Goal: Task Accomplishment & Management: Complete application form

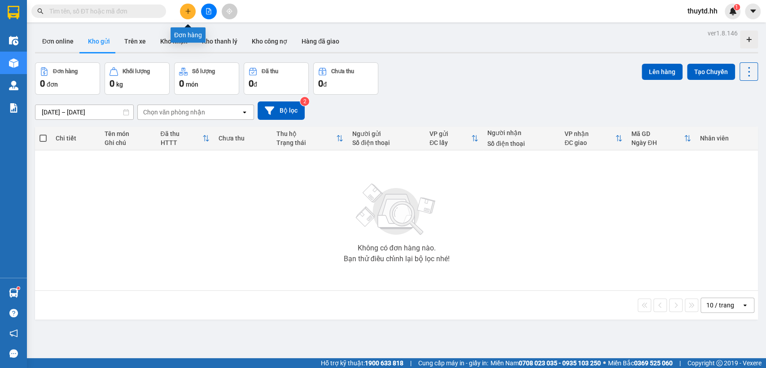
click at [187, 12] on icon "plus" at bounding box center [188, 11] width 6 height 6
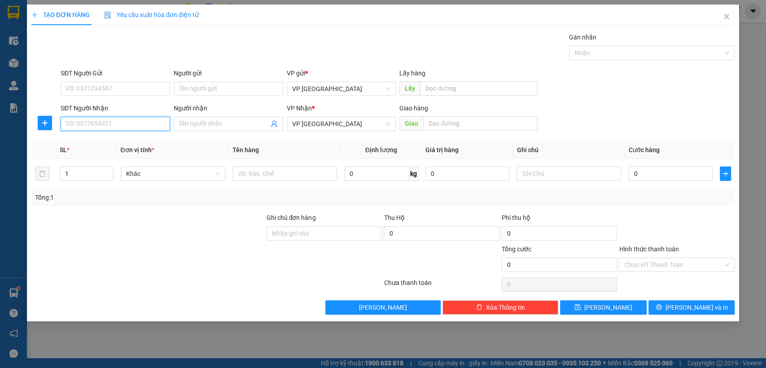
click at [155, 124] on input "SĐT Người Nhận" at bounding box center [115, 124] width 109 height 14
type input "0971673808"
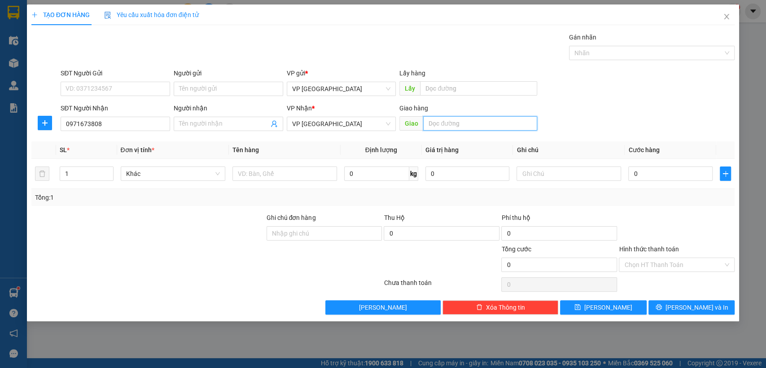
click at [447, 121] on input "text" at bounding box center [480, 123] width 114 height 14
type input "[PERSON_NAME]"
click at [699, 174] on input "0" at bounding box center [670, 173] width 84 height 14
type input "3"
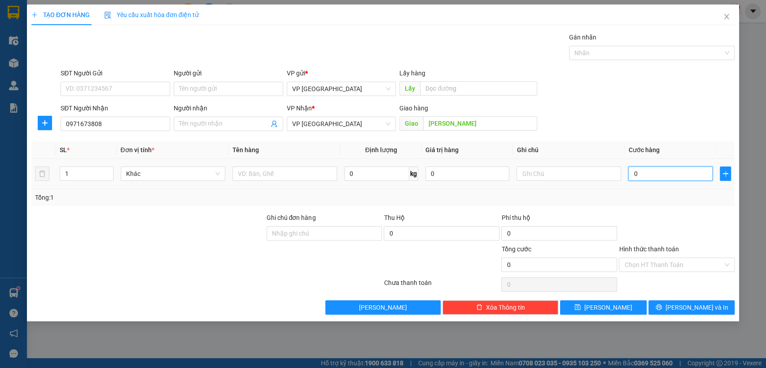
type input "3"
type input "30"
type input "300"
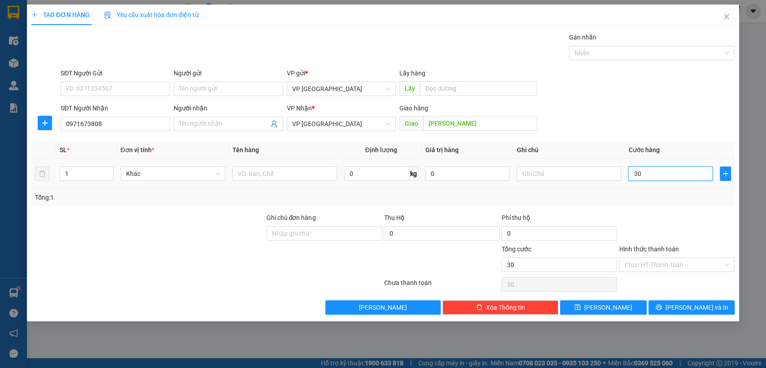
type input "300"
type input "3.000"
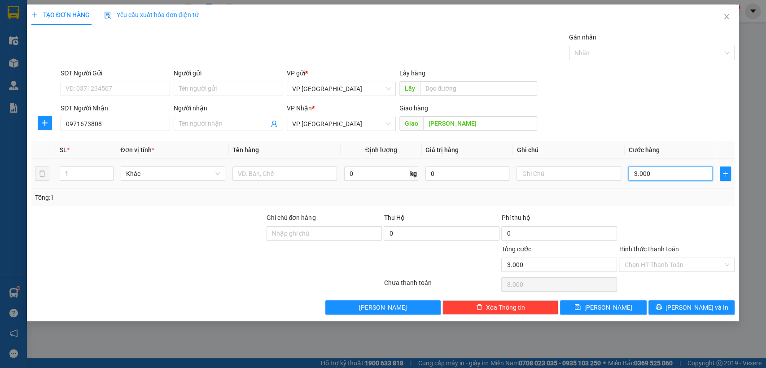
type input "30.000"
click at [604, 306] on span "[PERSON_NAME]" at bounding box center [608, 307] width 48 height 10
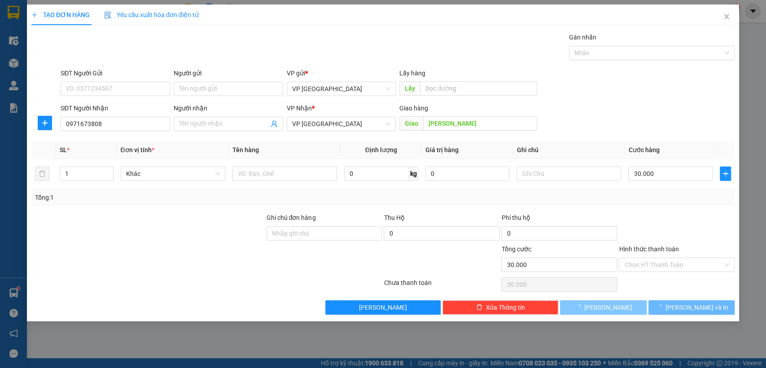
type input "0"
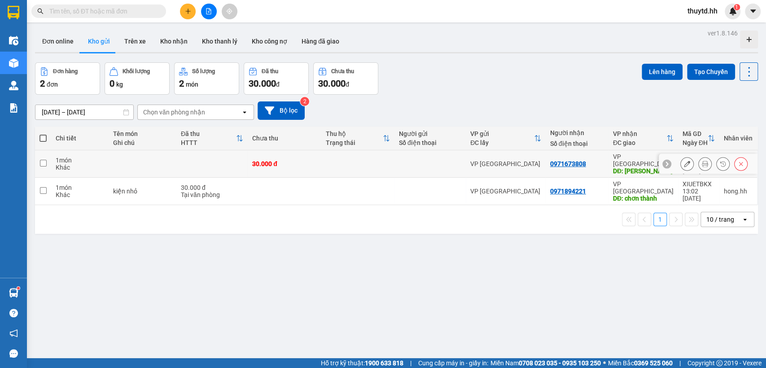
click at [309, 160] on div "30.000 đ" at bounding box center [284, 163] width 64 height 7
checkbox input "true"
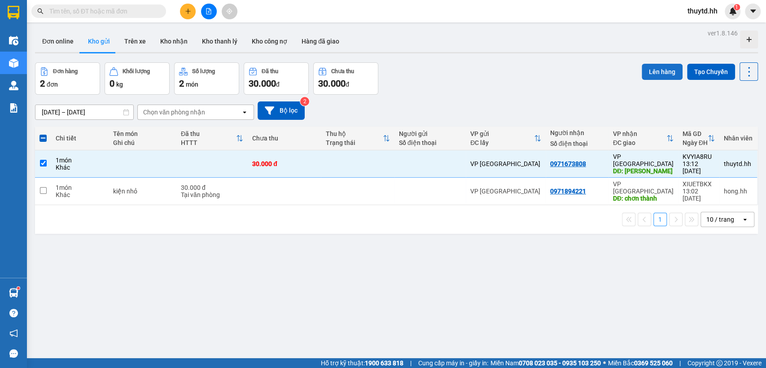
click at [650, 78] on button "Lên hàng" at bounding box center [662, 72] width 41 height 16
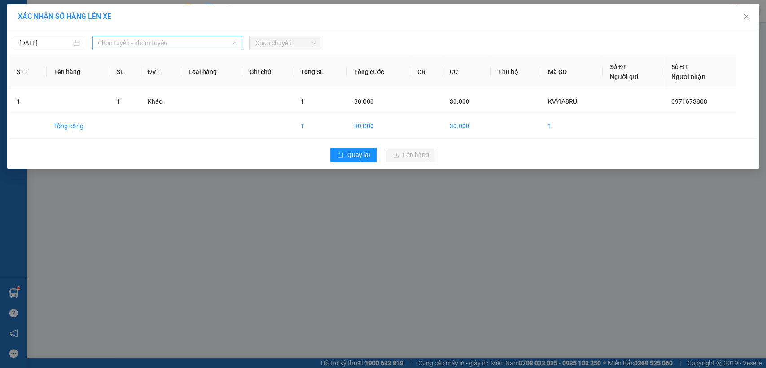
click at [228, 42] on span "Chọn tuyến - nhóm tuyến" at bounding box center [167, 42] width 139 height 13
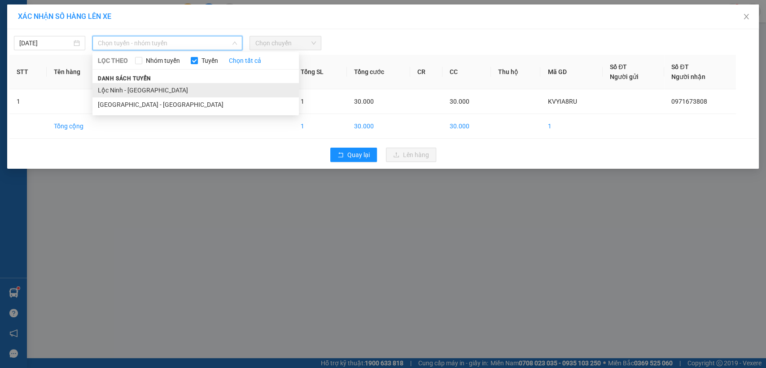
click at [146, 92] on li "Lộc Ninh - [GEOGRAPHIC_DATA]" at bounding box center [195, 90] width 206 height 14
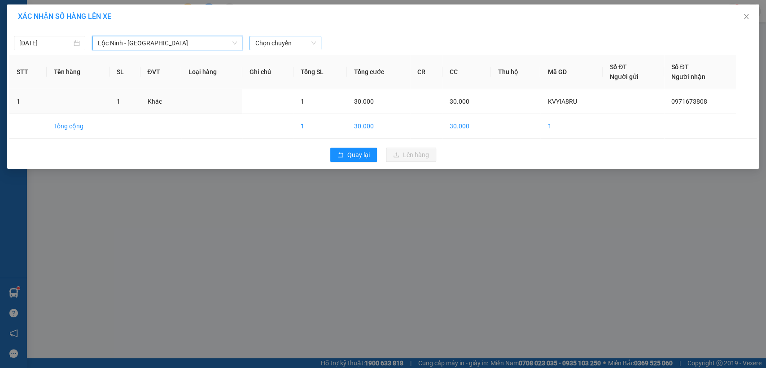
click at [276, 48] on span "Chọn chuyến" at bounding box center [285, 42] width 61 height 13
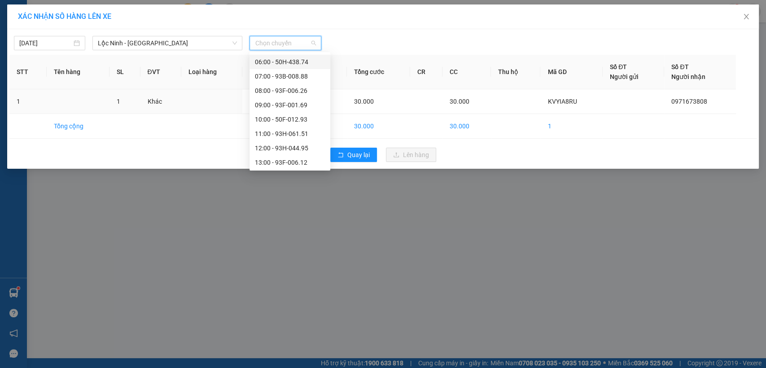
scroll to position [149, 0]
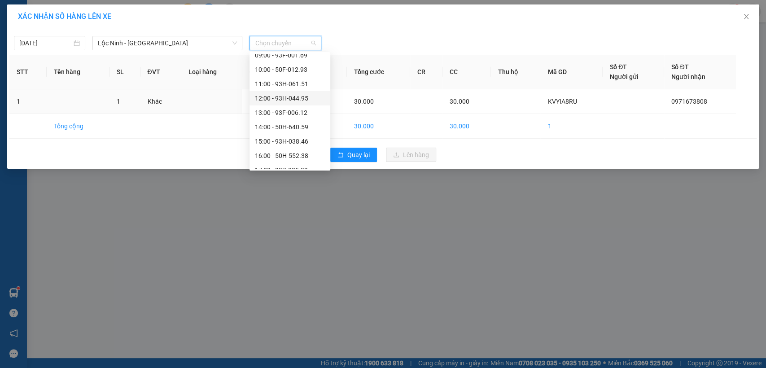
click at [290, 100] on div "12:00 - 93H-044.95" at bounding box center [290, 98] width 70 height 10
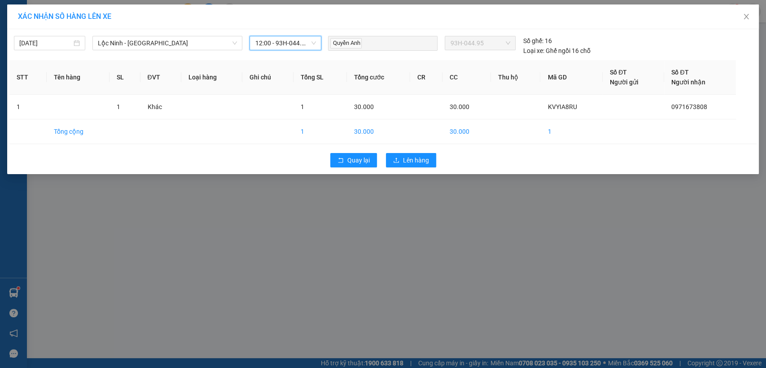
click at [308, 43] on span "12:00 - 93H-044.95" at bounding box center [285, 42] width 61 height 13
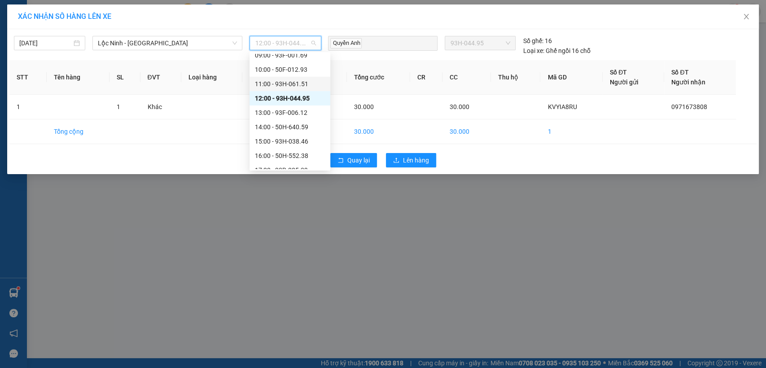
click at [283, 83] on div "11:00 - 93H-061.51" at bounding box center [290, 84] width 70 height 10
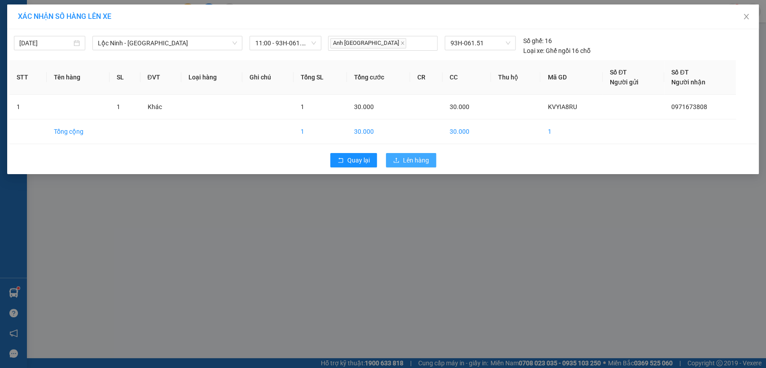
click at [411, 162] on span "Lên hàng" at bounding box center [416, 160] width 26 height 10
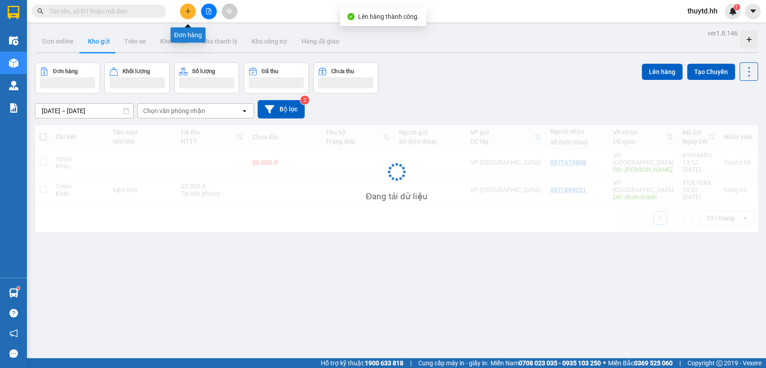
click at [192, 9] on button at bounding box center [188, 12] width 16 height 16
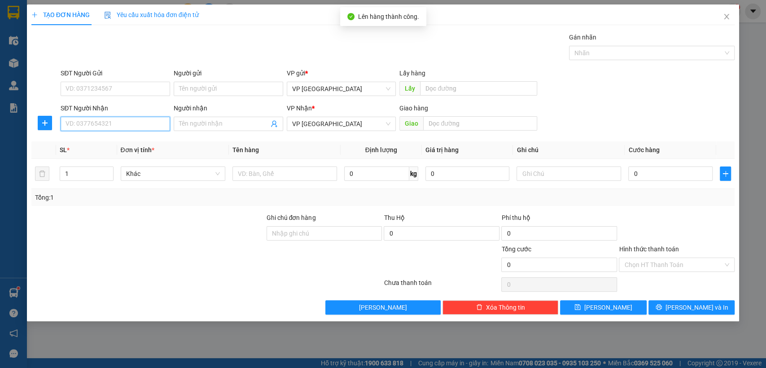
click at [161, 120] on input "SĐT Người Nhận" at bounding box center [115, 124] width 109 height 14
click at [241, 125] on input "Người nhận" at bounding box center [224, 124] width 90 height 10
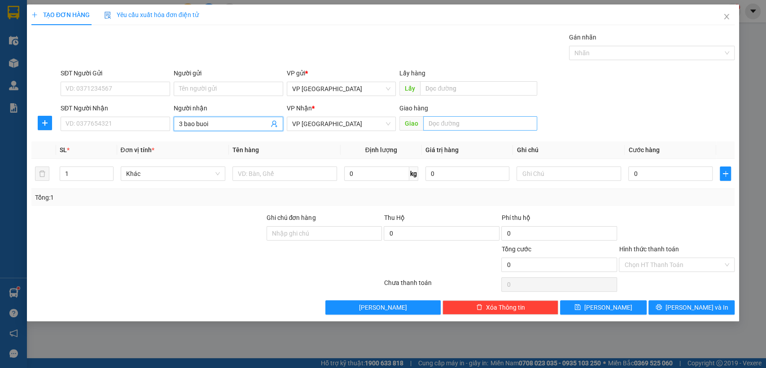
type input "3 bao buoi"
click at [488, 123] on input "text" at bounding box center [480, 123] width 114 height 14
type input "3 bao buoi"
click at [208, 126] on input "3 bao buoi" at bounding box center [224, 124] width 90 height 10
type input "3"
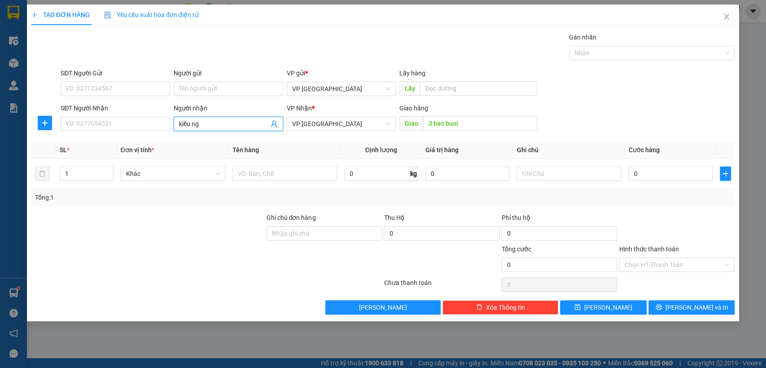
type input "kiều nga"
click at [233, 141] on div "kiều nga - 0866764463" at bounding box center [228, 142] width 99 height 10
type input "0866764463"
type input "kiều nga"
click at [472, 128] on input "3 bao buoi" at bounding box center [480, 123] width 114 height 14
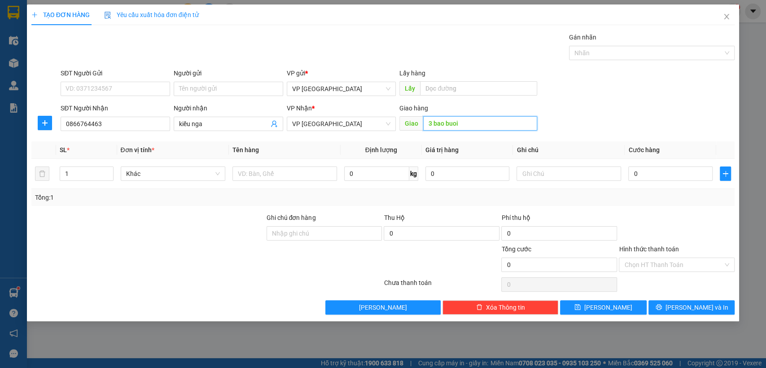
click at [472, 128] on input "3 bao buoi" at bounding box center [480, 123] width 114 height 14
type input "3 bao buoi bãi xe"
click at [685, 185] on td "0" at bounding box center [671, 174] width 92 height 30
click at [693, 173] on input "0" at bounding box center [670, 173] width 84 height 14
type input "1"
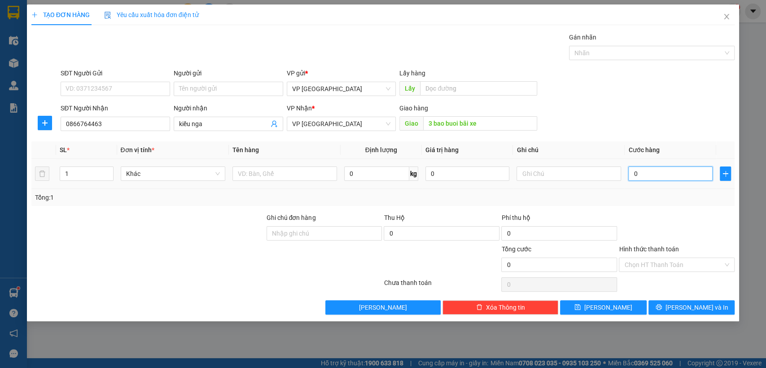
type input "1"
type input "15"
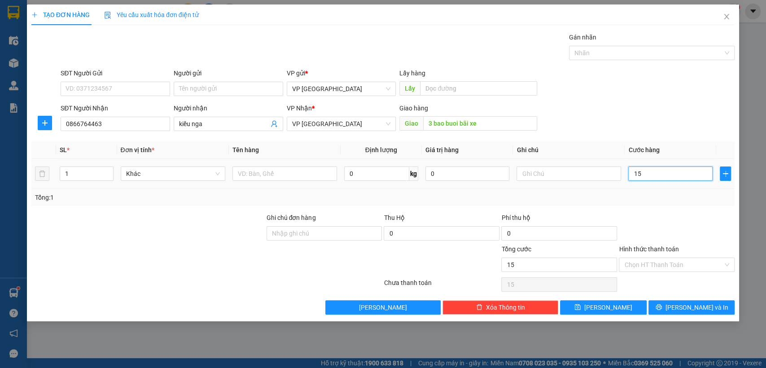
type input "150"
type input "1.500"
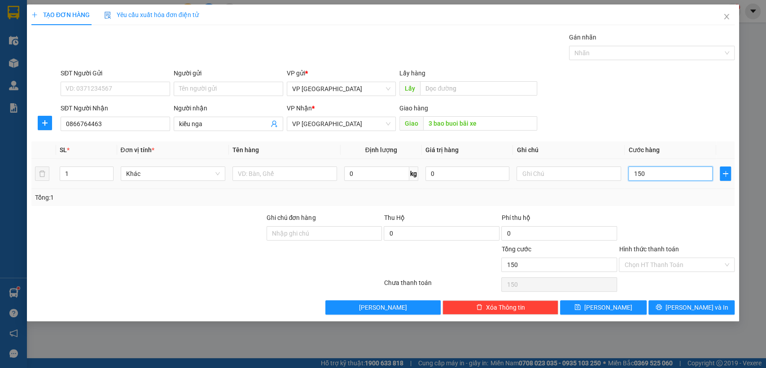
type input "1.500"
type input "15.000"
type input "150.000"
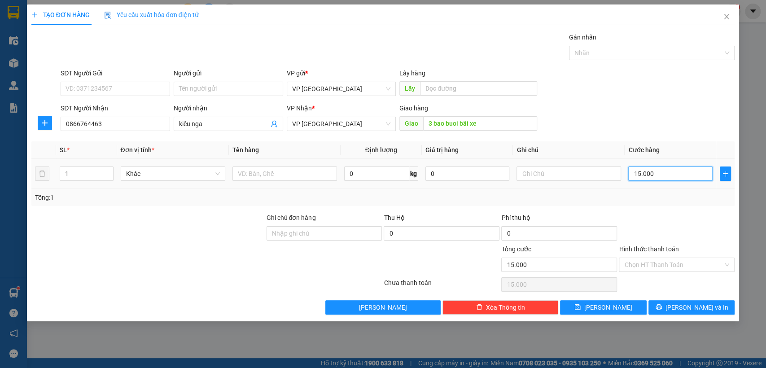
type input "150.000"
click at [630, 301] on button "[PERSON_NAME]" at bounding box center [603, 307] width 86 height 14
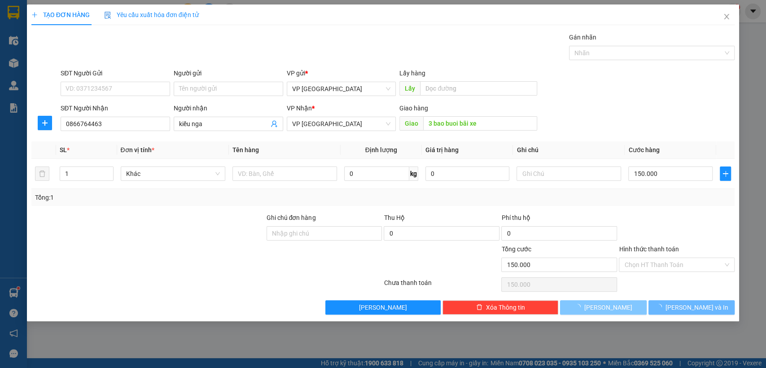
type input "0"
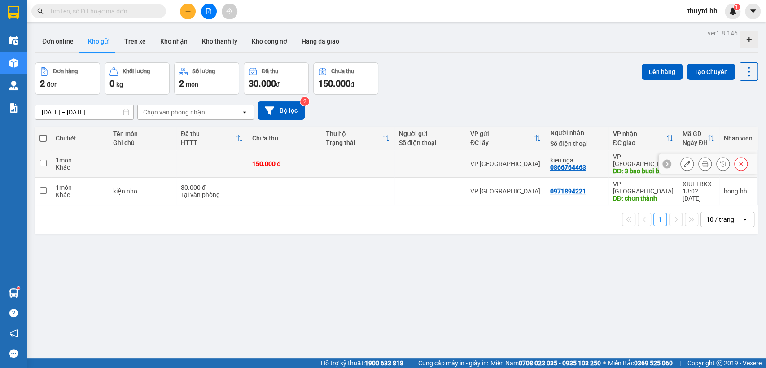
click at [445, 167] on td at bounding box center [429, 163] width 71 height 27
checkbox input "true"
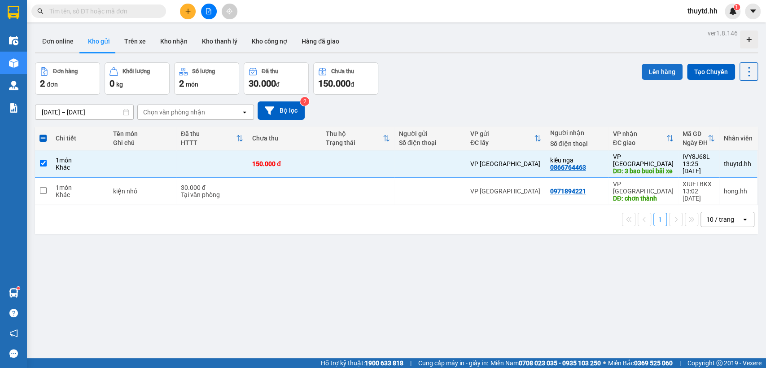
click at [663, 77] on button "Lên hàng" at bounding box center [662, 72] width 41 height 16
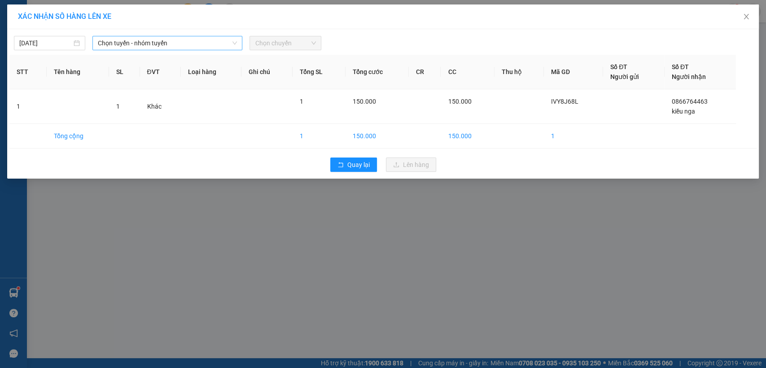
click at [197, 39] on span "Chọn tuyến - nhóm tuyến" at bounding box center [167, 42] width 139 height 13
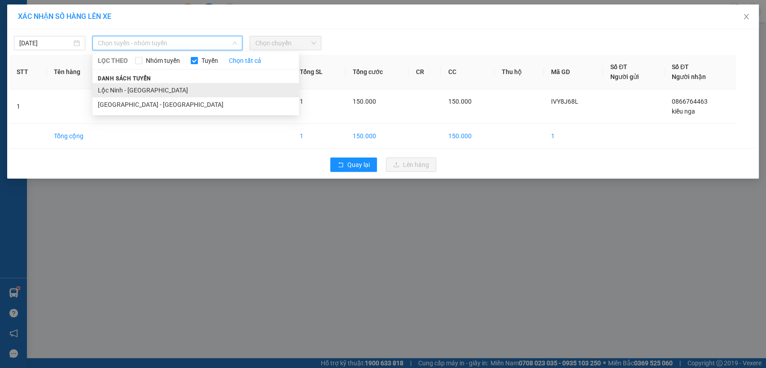
click at [145, 91] on li "Lộc Ninh - [GEOGRAPHIC_DATA]" at bounding box center [195, 90] width 206 height 14
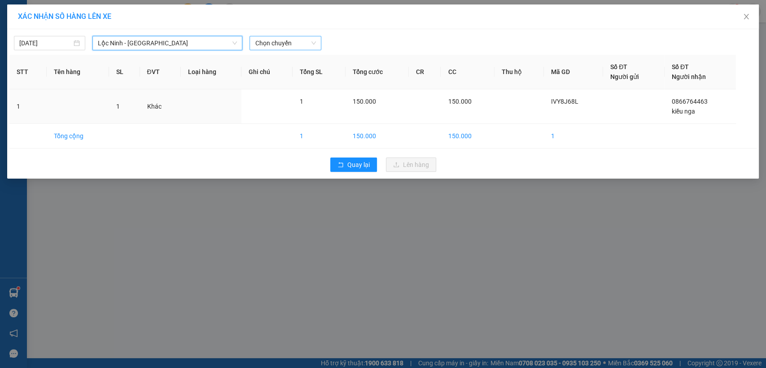
click at [278, 45] on span "Chọn chuyến" at bounding box center [285, 42] width 61 height 13
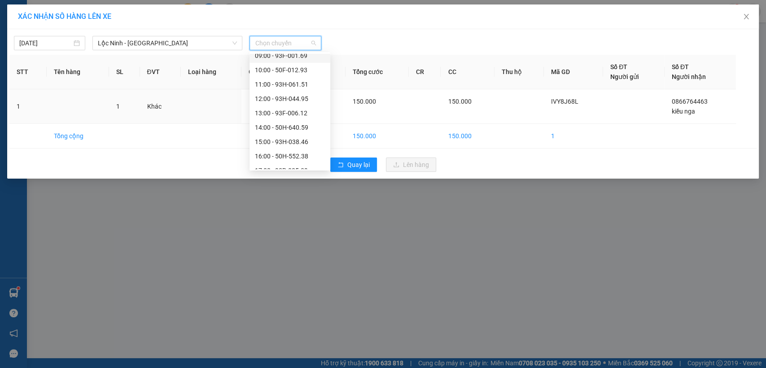
scroll to position [149, 0]
click at [283, 99] on div "12:00 - 93H-044.95" at bounding box center [290, 98] width 70 height 10
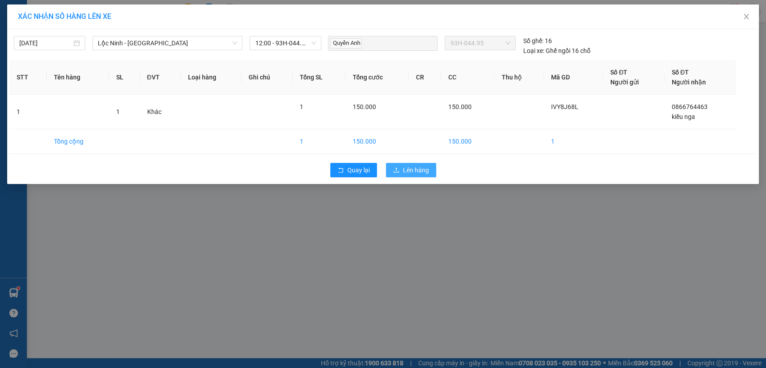
click at [427, 168] on span "Lên hàng" at bounding box center [416, 170] width 26 height 10
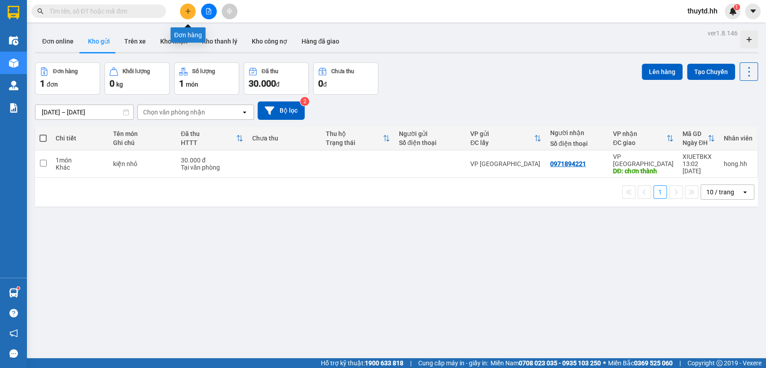
click at [188, 9] on icon "plus" at bounding box center [188, 11] width 6 height 6
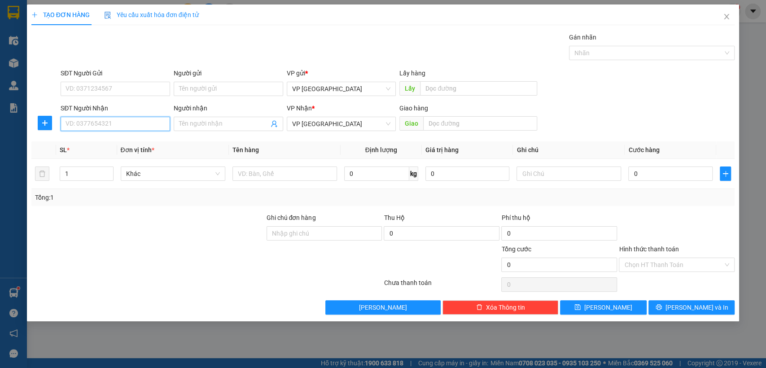
click at [140, 127] on input "SĐT Người Nhận" at bounding box center [115, 124] width 109 height 14
type input "0393666920"
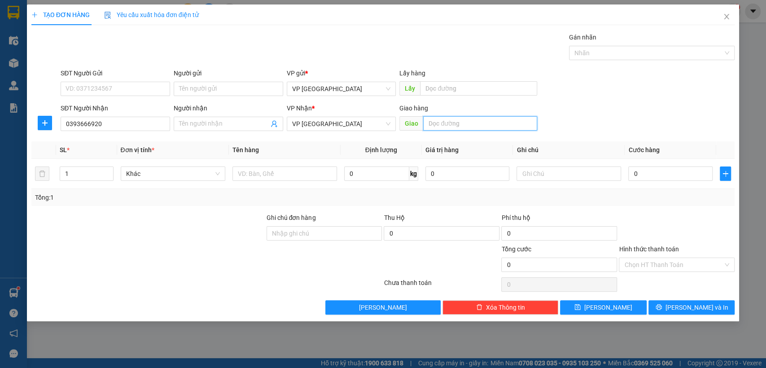
click at [451, 119] on input "text" at bounding box center [480, 123] width 114 height 14
type input "hiệp thành"
click at [553, 176] on input "text" at bounding box center [568, 173] width 105 height 14
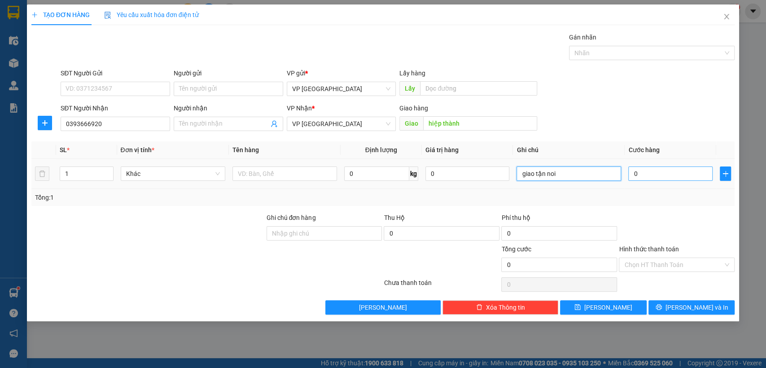
type input "giao tận noi"
click at [680, 179] on input "0" at bounding box center [670, 173] width 84 height 14
type input "3"
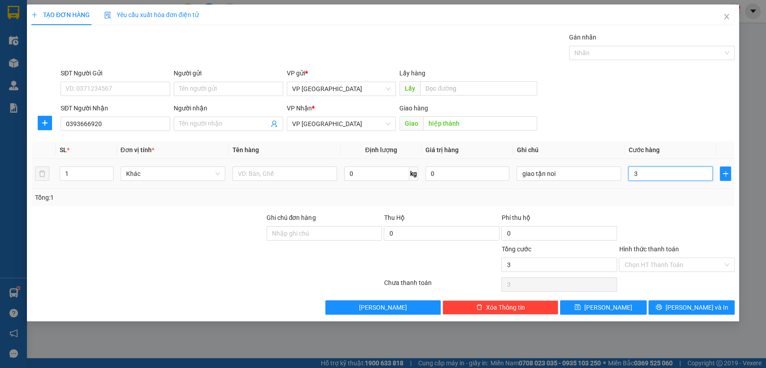
type input "30"
type input "300"
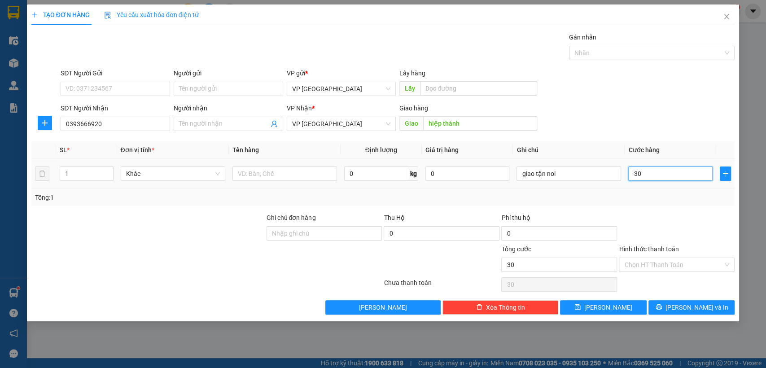
type input "300"
type input "3.000"
type input "30.000"
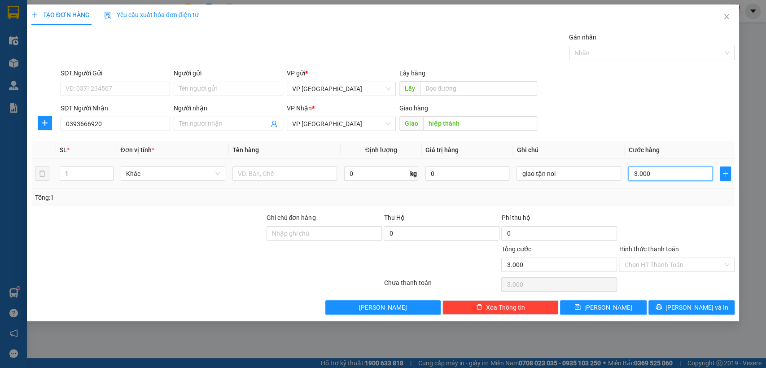
type input "30.000"
type input "300.000"
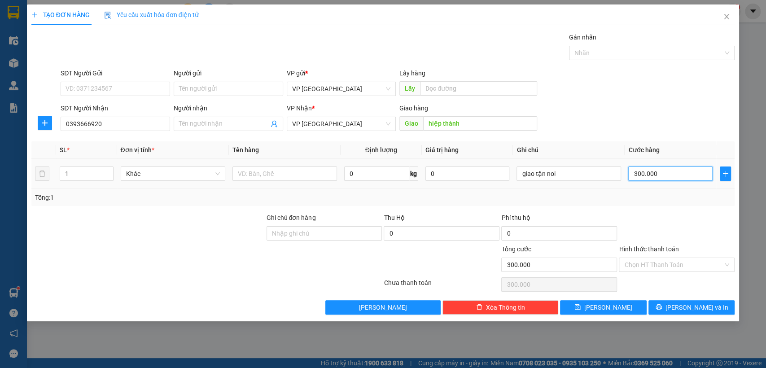
type input "30.000"
click at [600, 309] on button "[PERSON_NAME]" at bounding box center [603, 307] width 86 height 14
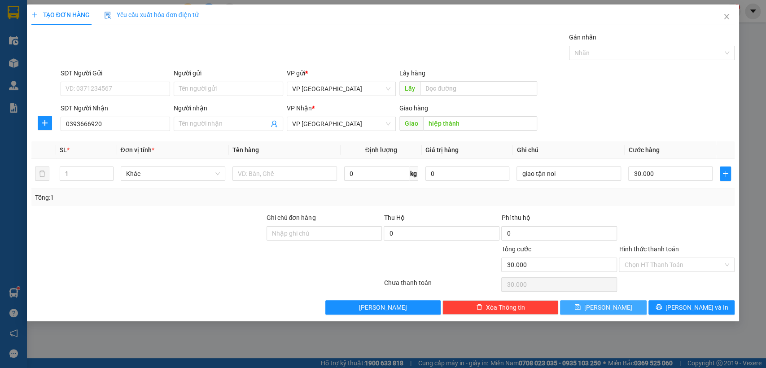
type input "0"
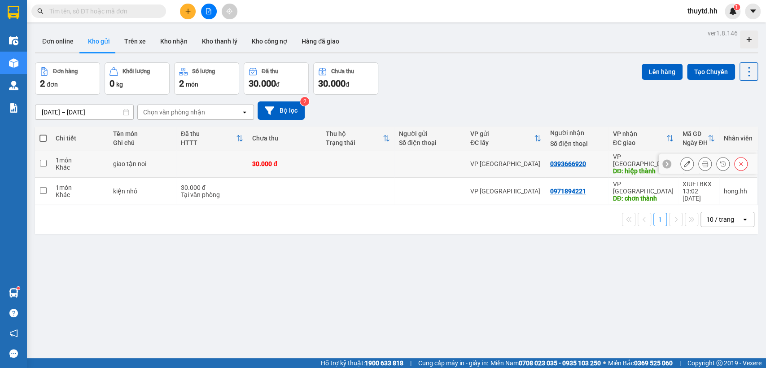
click at [282, 155] on td "30.000 đ" at bounding box center [284, 163] width 73 height 27
checkbox input "true"
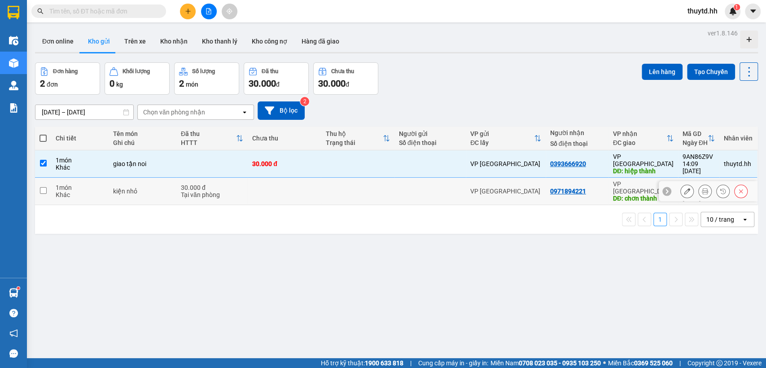
click at [277, 179] on td at bounding box center [284, 191] width 73 height 27
checkbox input "true"
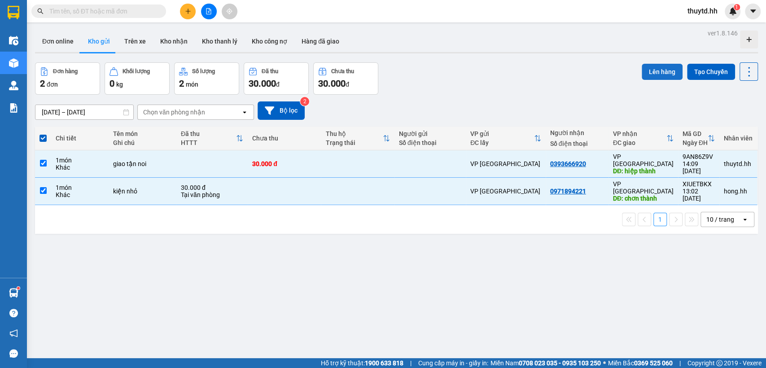
click at [668, 73] on button "Lên hàng" at bounding box center [662, 72] width 41 height 16
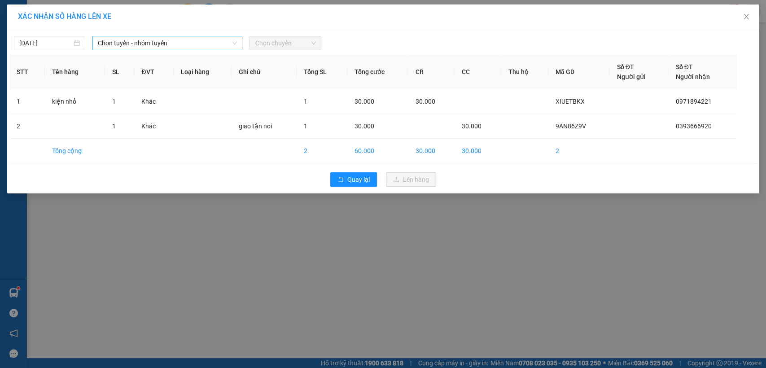
click at [218, 44] on span "Chọn tuyến - nhóm tuyến" at bounding box center [167, 42] width 139 height 13
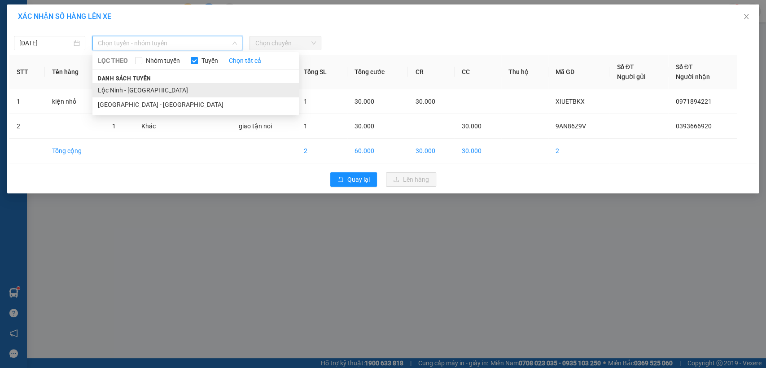
click at [129, 84] on li "Lộc Ninh - [GEOGRAPHIC_DATA]" at bounding box center [195, 90] width 206 height 14
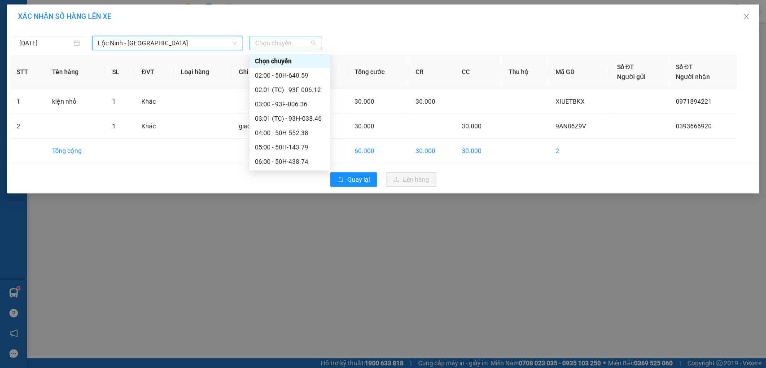
click at [302, 45] on span "Chọn chuyến" at bounding box center [285, 42] width 61 height 13
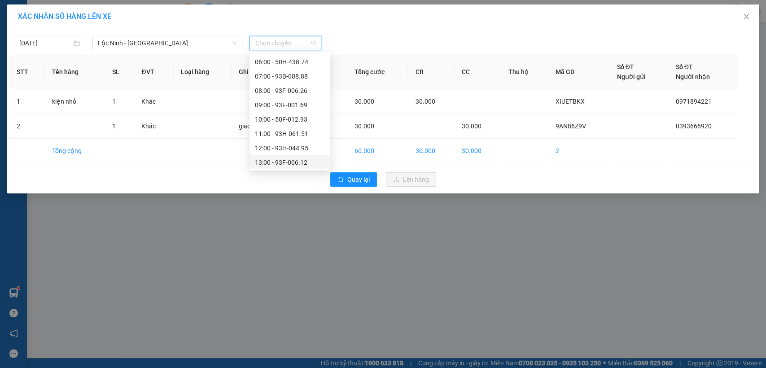
scroll to position [149, 0]
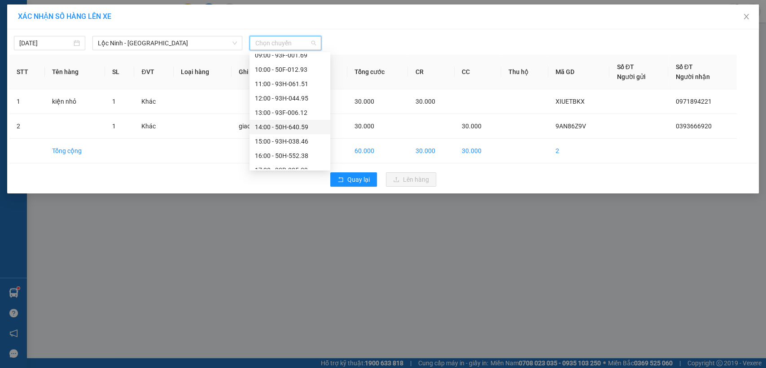
click at [275, 127] on div "14:00 - 50H-640.59" at bounding box center [290, 127] width 70 height 10
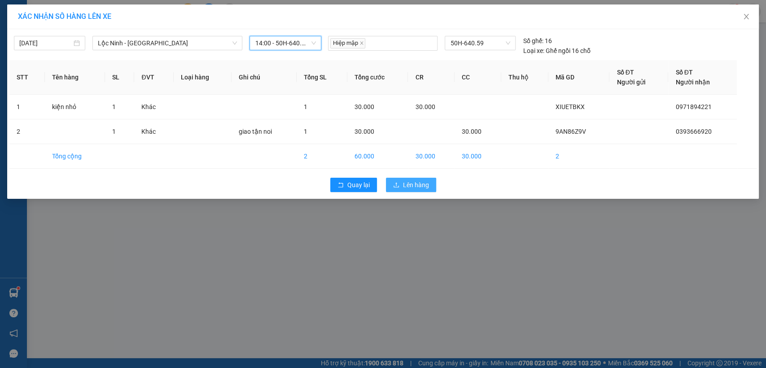
click at [417, 187] on span "Lên hàng" at bounding box center [416, 185] width 26 height 10
